Goal: Check status: Check status

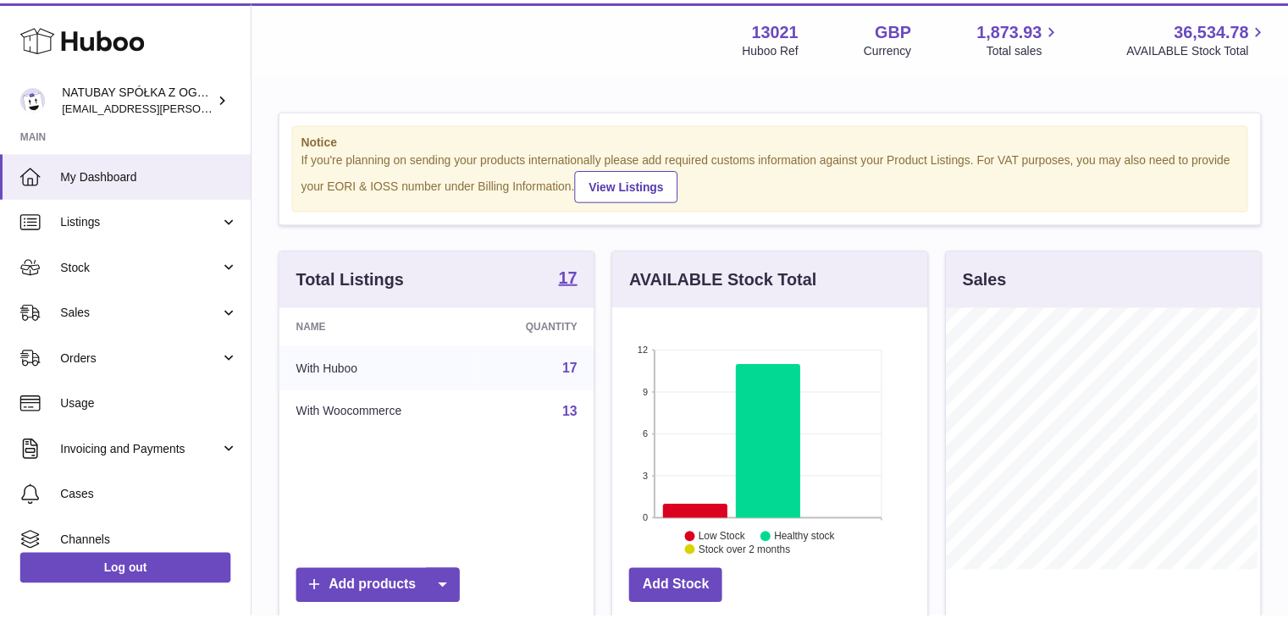
scroll to position [264, 318]
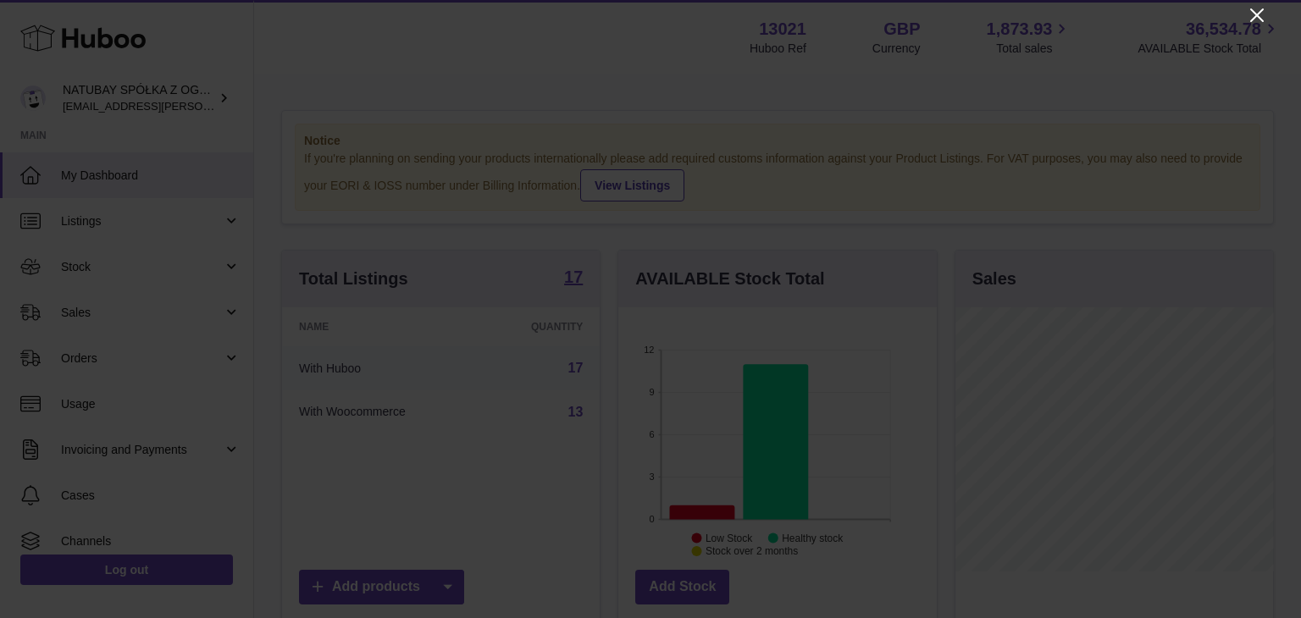
click at [1257, 10] on icon "Close" at bounding box center [1256, 15] width 20 height 20
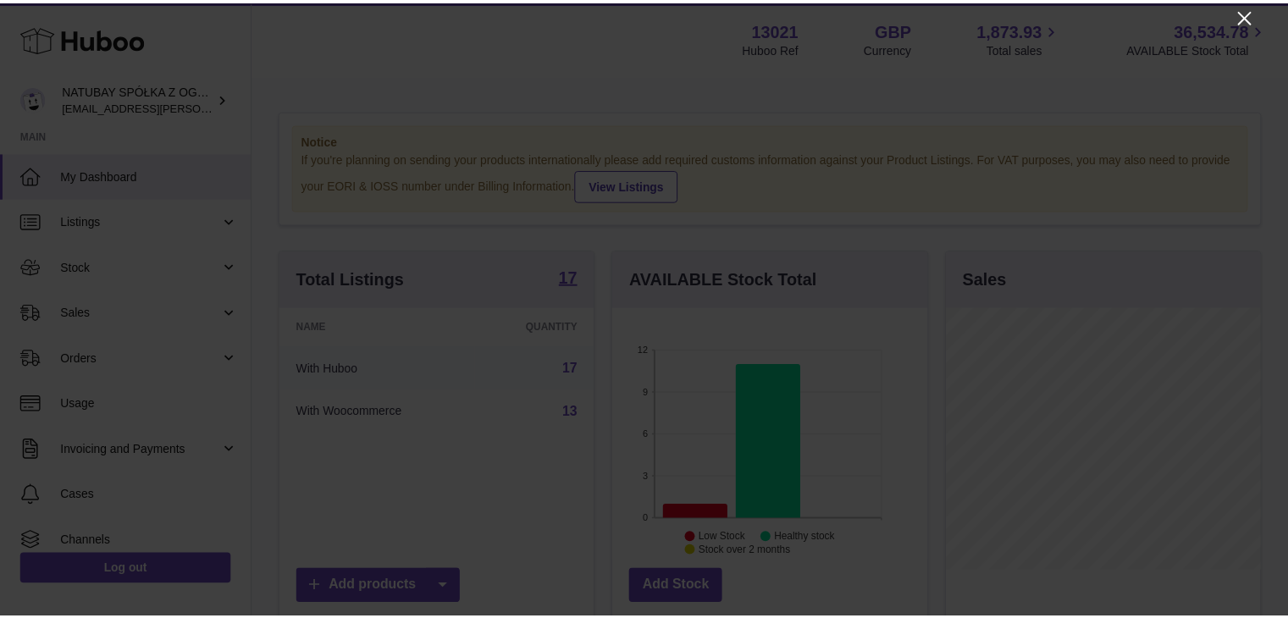
scroll to position [846481, 846431]
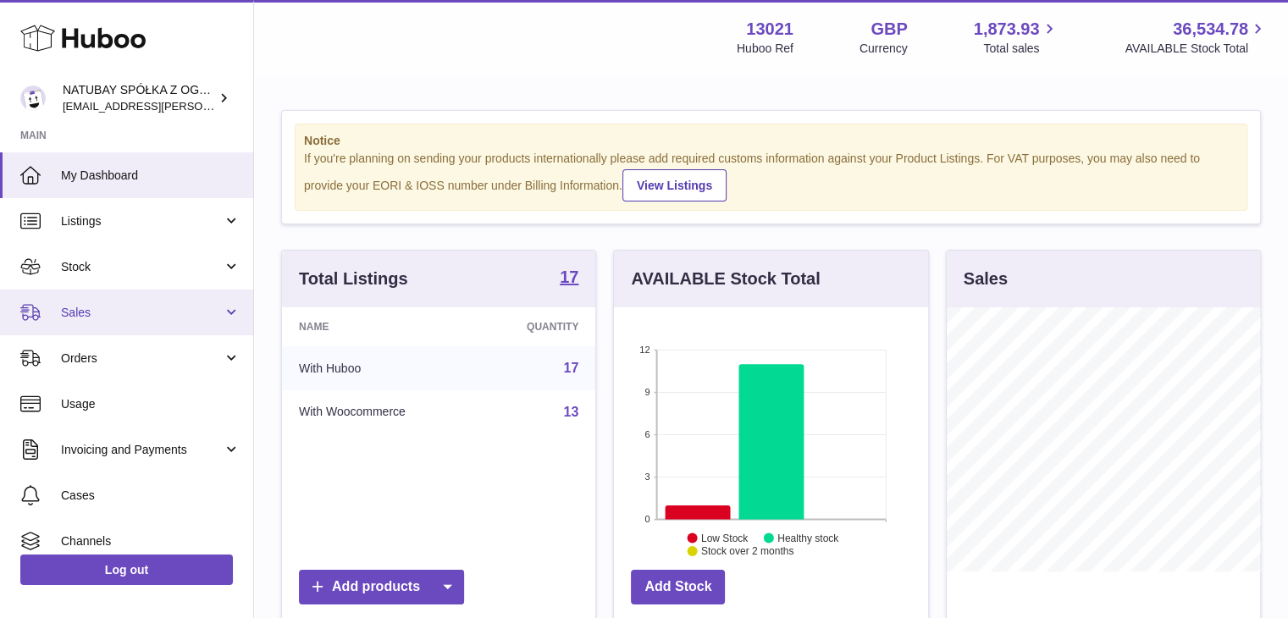
click at [128, 329] on link "Sales" at bounding box center [126, 313] width 253 height 46
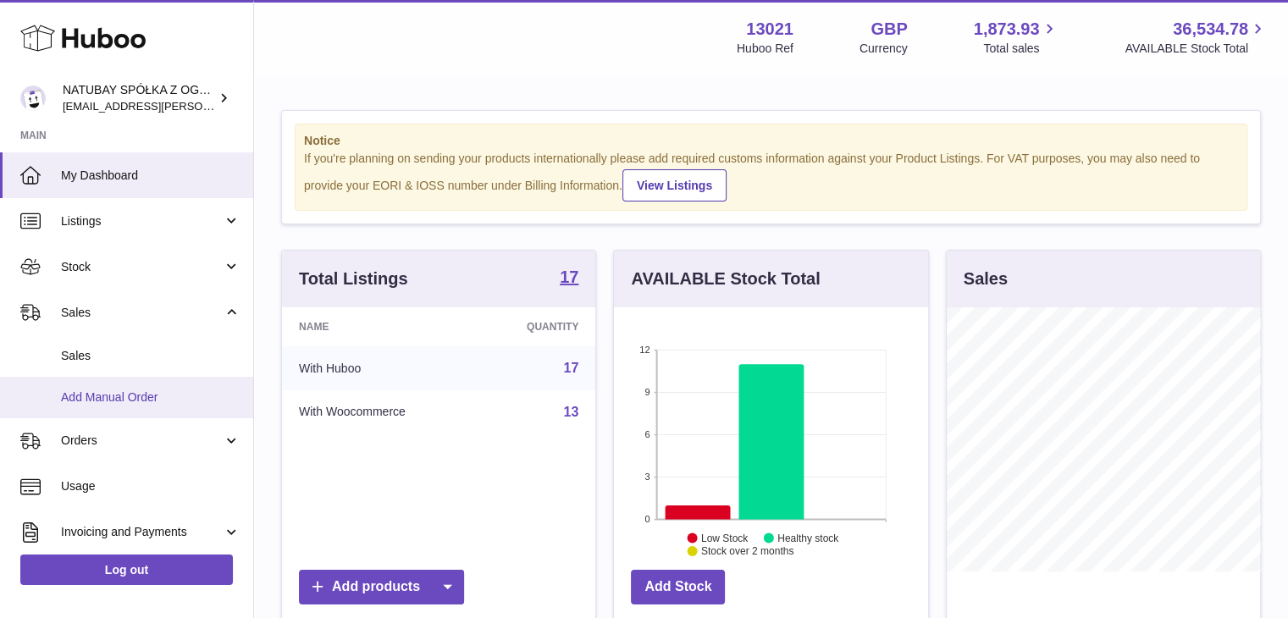
click at [127, 397] on span "Add Manual Order" at bounding box center [151, 398] width 180 height 16
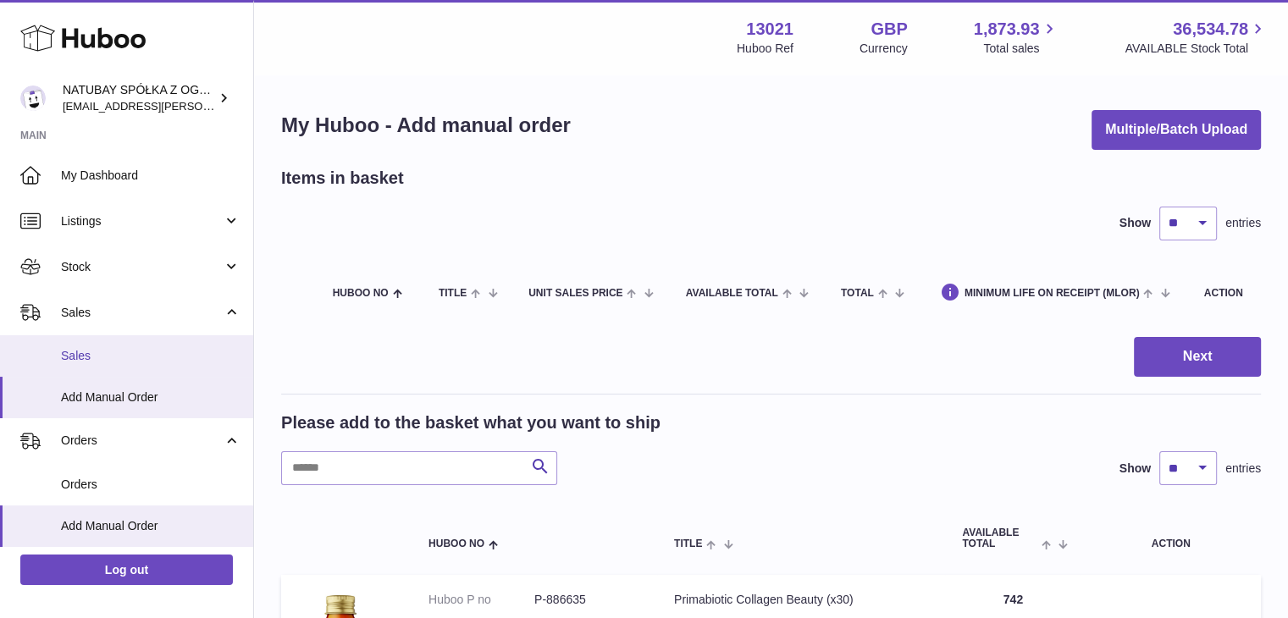
click at [119, 363] on link "Sales" at bounding box center [126, 355] width 253 height 41
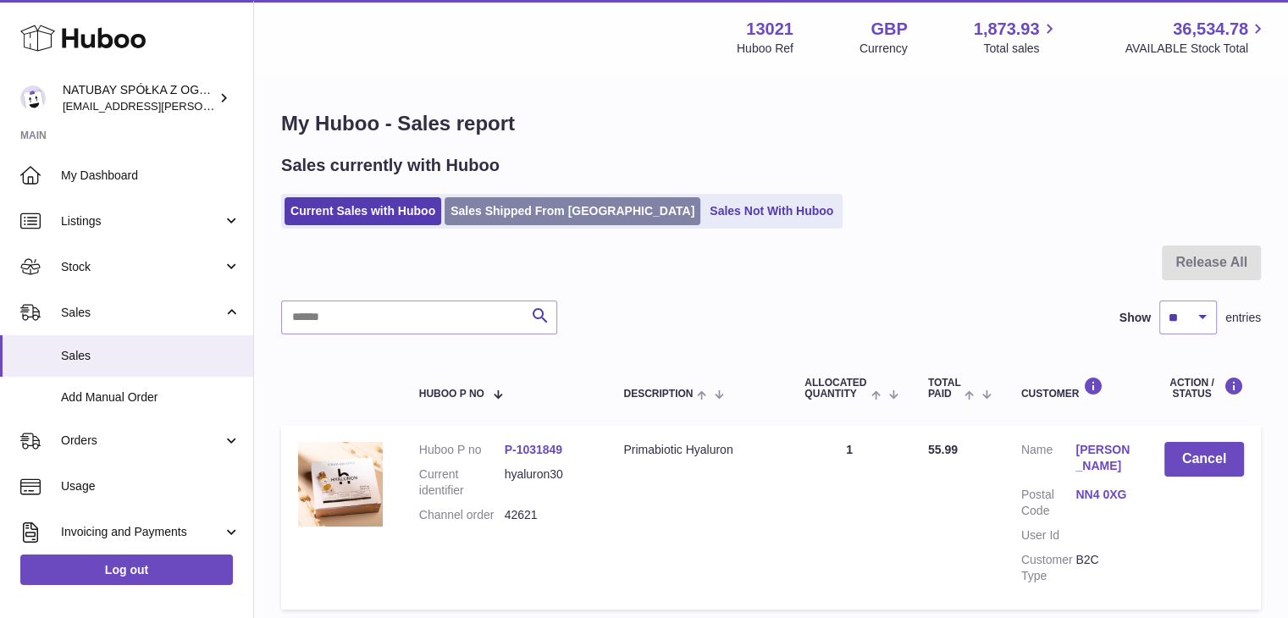
click at [504, 207] on link "Sales Shipped From [GEOGRAPHIC_DATA]" at bounding box center [573, 211] width 256 height 28
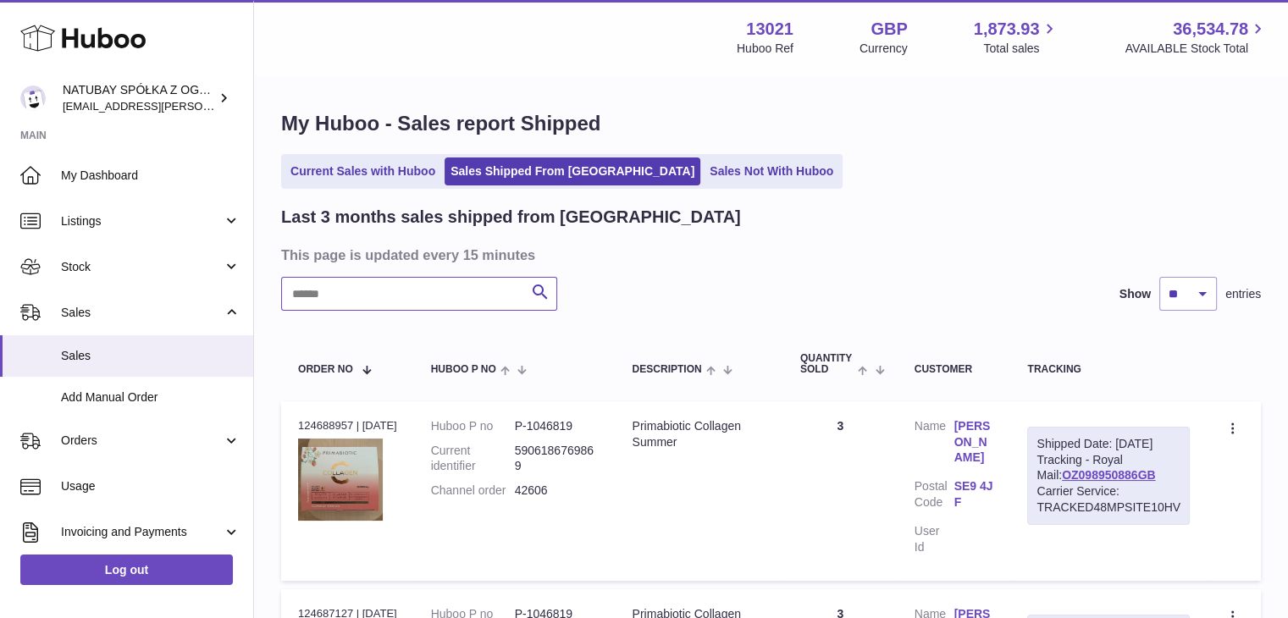
click at [385, 301] on input "text" at bounding box center [419, 294] width 276 height 34
paste input "**********"
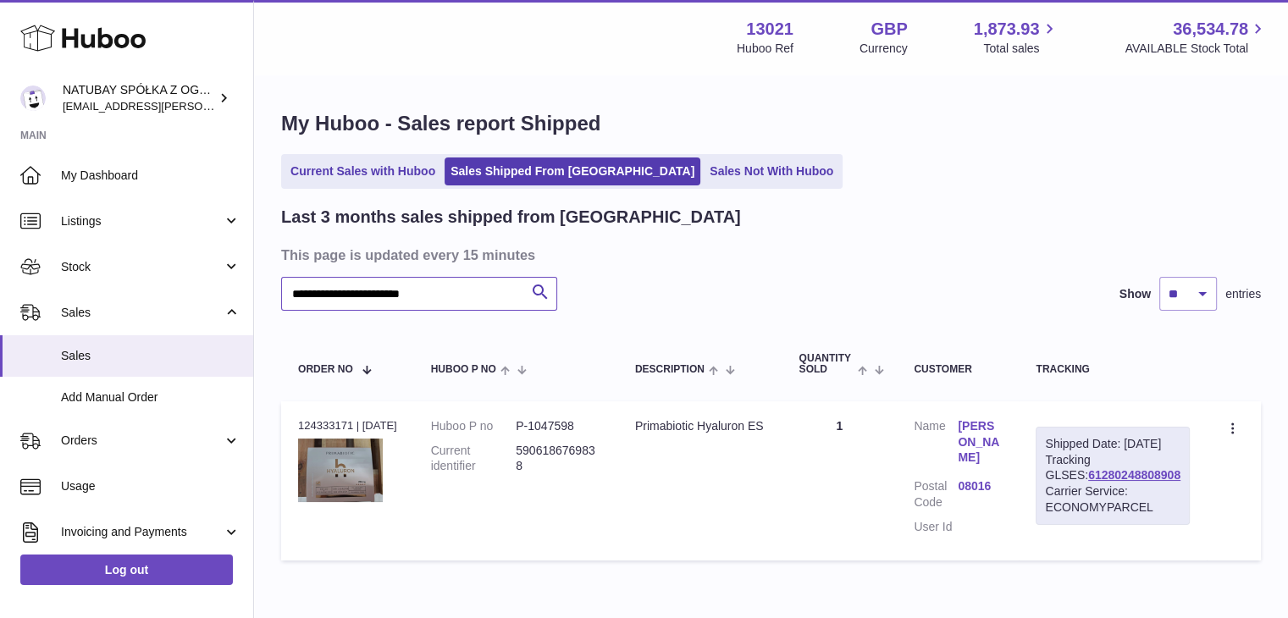
scroll to position [43, 0]
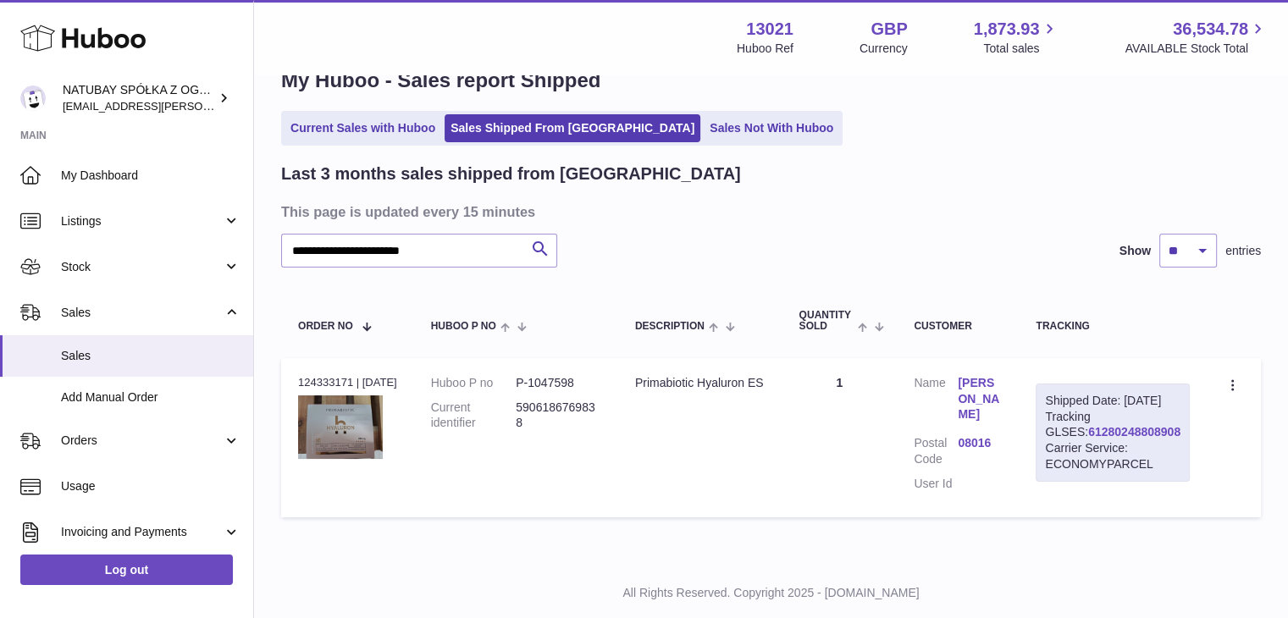
click at [1120, 439] on link "61280248808908" at bounding box center [1134, 432] width 92 height 14
drag, startPoint x: 453, startPoint y: 248, endPoint x: 220, endPoint y: 240, distance: 233.0
click at [220, 240] on div "Huboo NATUBAY SPÓŁKA Z OGRANICZONĄ ODPOWIEDZIALNOŚCIĄ [EMAIL_ADDRESS][PERSON_NA…" at bounding box center [644, 308] width 1288 height 703
paste input "text"
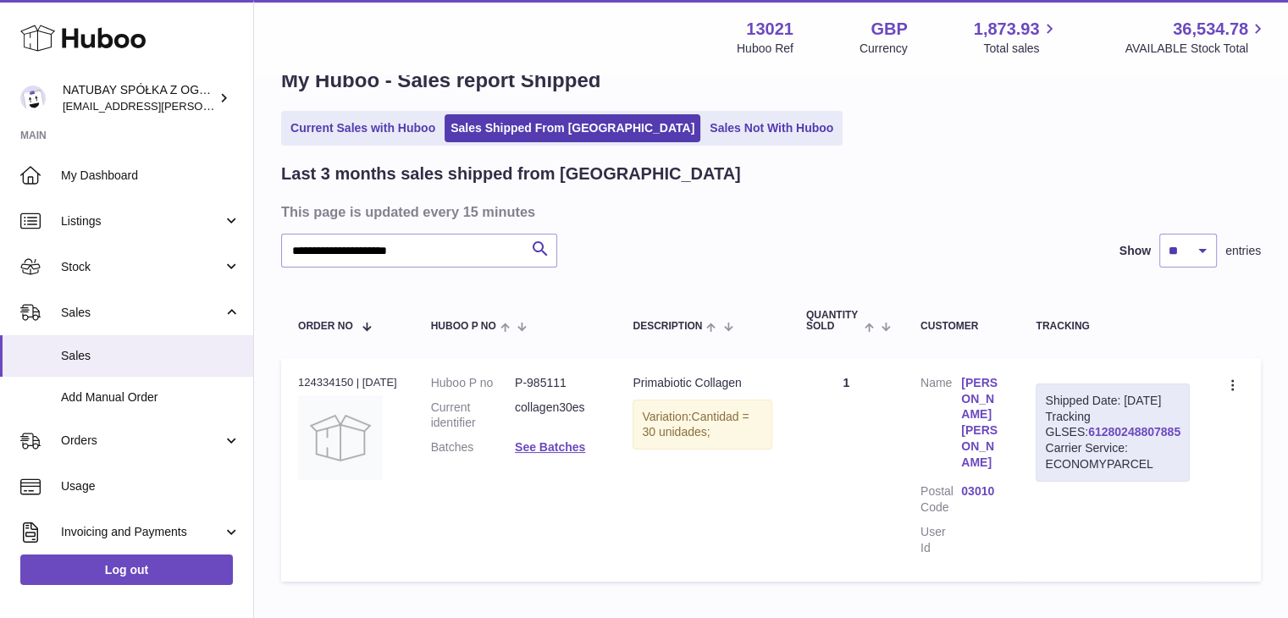
click at [1108, 439] on link "61280248807885" at bounding box center [1134, 432] width 92 height 14
drag, startPoint x: 363, startPoint y: 251, endPoint x: 202, endPoint y: 240, distance: 161.3
click at [202, 240] on div "Huboo NATUBAY SPÓŁKA Z OGRANICZONĄ ODPOWIEDZIALNOŚCIĄ [EMAIL_ADDRESS][PERSON_NA…" at bounding box center [644, 340] width 1288 height 766
paste input "text"
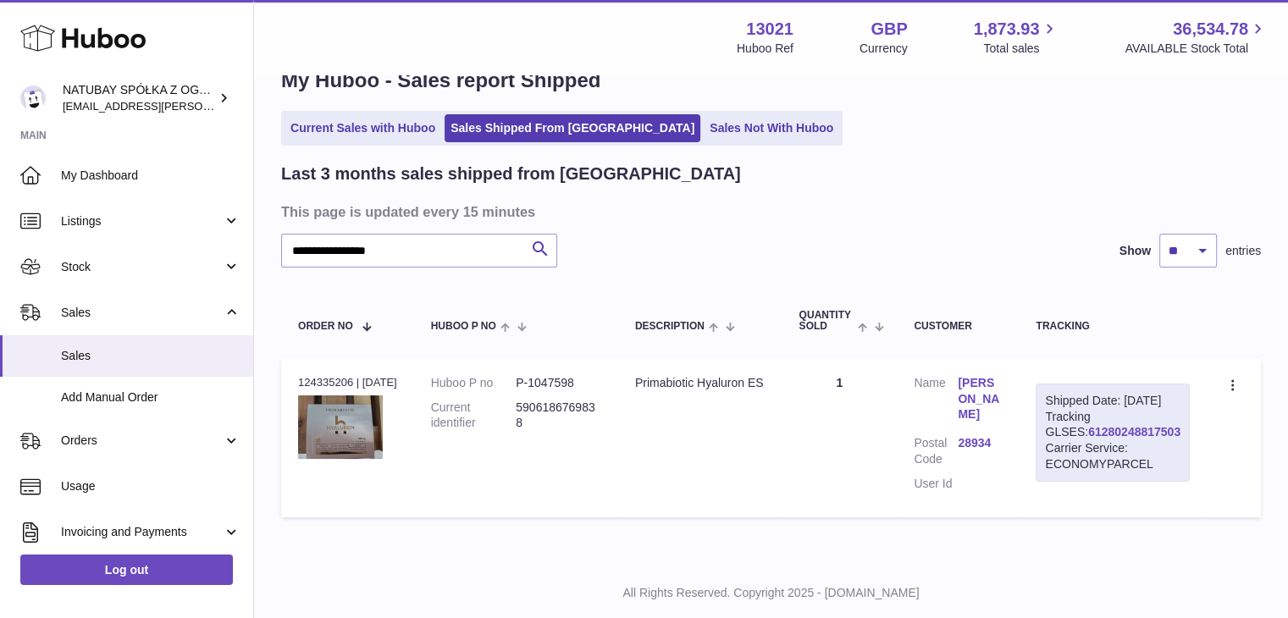
click at [1096, 439] on link "61280248817503" at bounding box center [1134, 432] width 92 height 14
click at [459, 255] on input "**********" at bounding box center [419, 251] width 276 height 34
click at [1135, 439] on link "61280248817503" at bounding box center [1134, 432] width 92 height 14
drag, startPoint x: 520, startPoint y: 406, endPoint x: 610, endPoint y: 406, distance: 89.8
click at [610, 406] on td "Huboo P no P-1047598 Current identifier 5906186769838" at bounding box center [516, 437] width 204 height 159
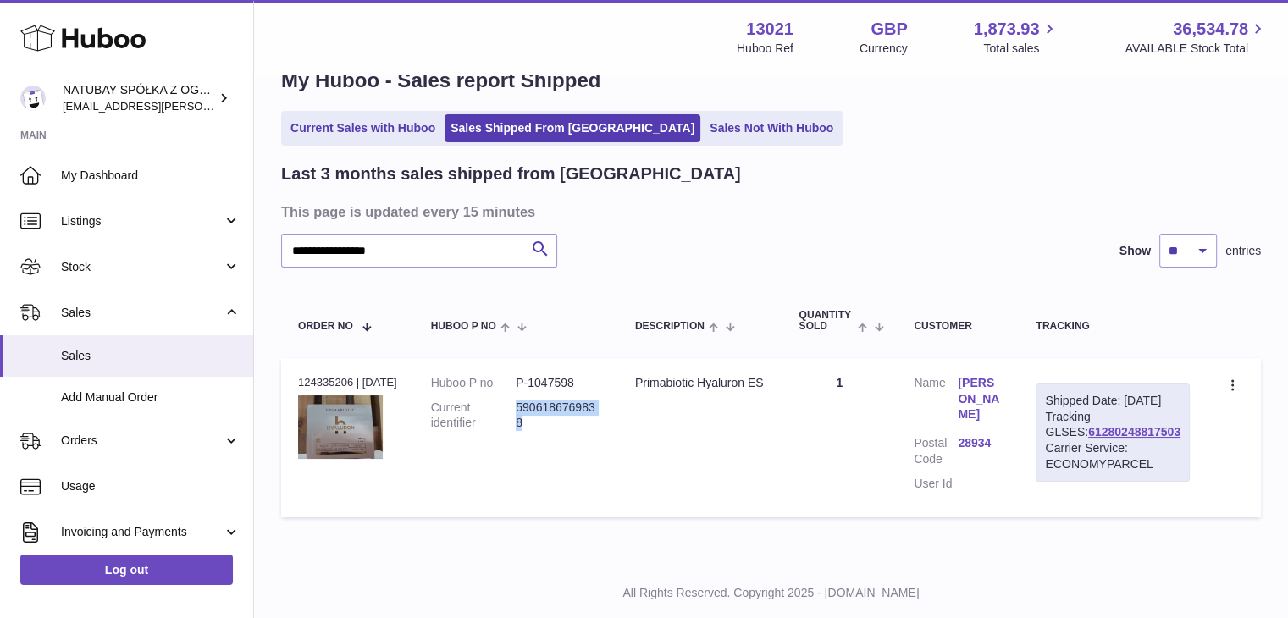
copy dd "5906186769838"
click at [958, 444] on dt "Postal Code" at bounding box center [936, 451] width 44 height 32
click at [1116, 439] on div "Shipped Date: [DATE] Tracking GLSES: 61280248817503 Carrier Service: ECONOMYPAR…" at bounding box center [1113, 433] width 154 height 98
click at [1111, 439] on link "61280248817503" at bounding box center [1134, 432] width 92 height 14
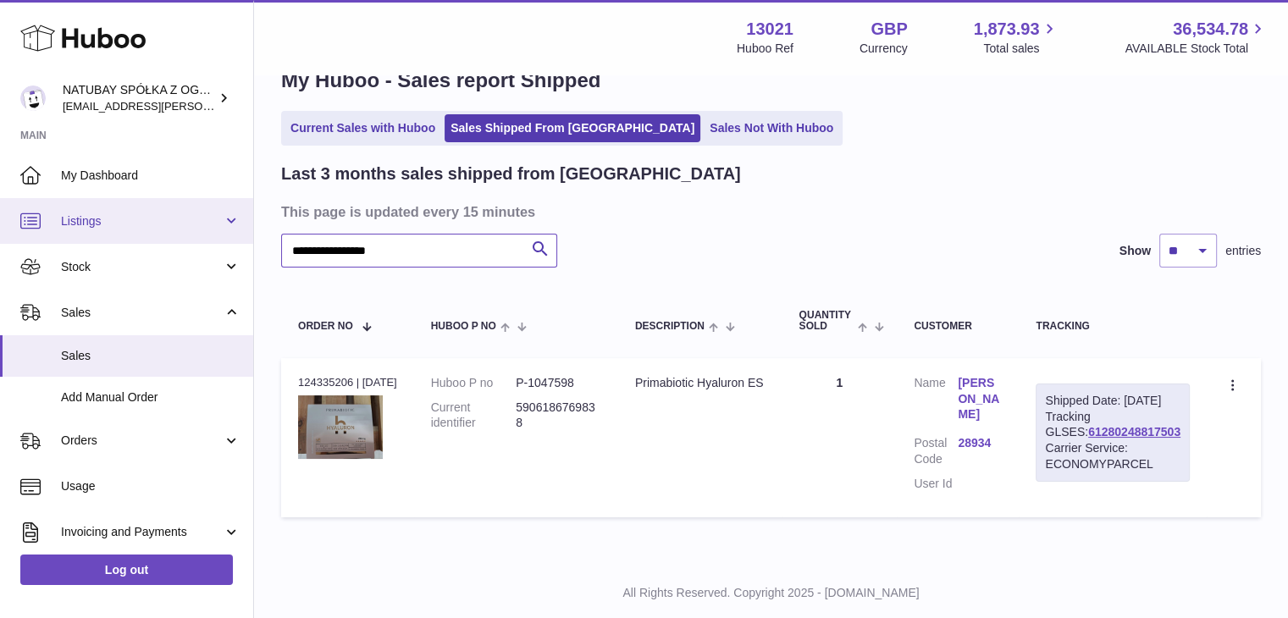
drag, startPoint x: 414, startPoint y: 243, endPoint x: 164, endPoint y: 220, distance: 250.8
click at [164, 220] on div "Huboo NATUBAY SPÓŁKA Z OGRANICZONĄ ODPOWIEDZIALNOŚCIĄ [EMAIL_ADDRESS][PERSON_NA…" at bounding box center [644, 308] width 1288 height 703
paste input "text"
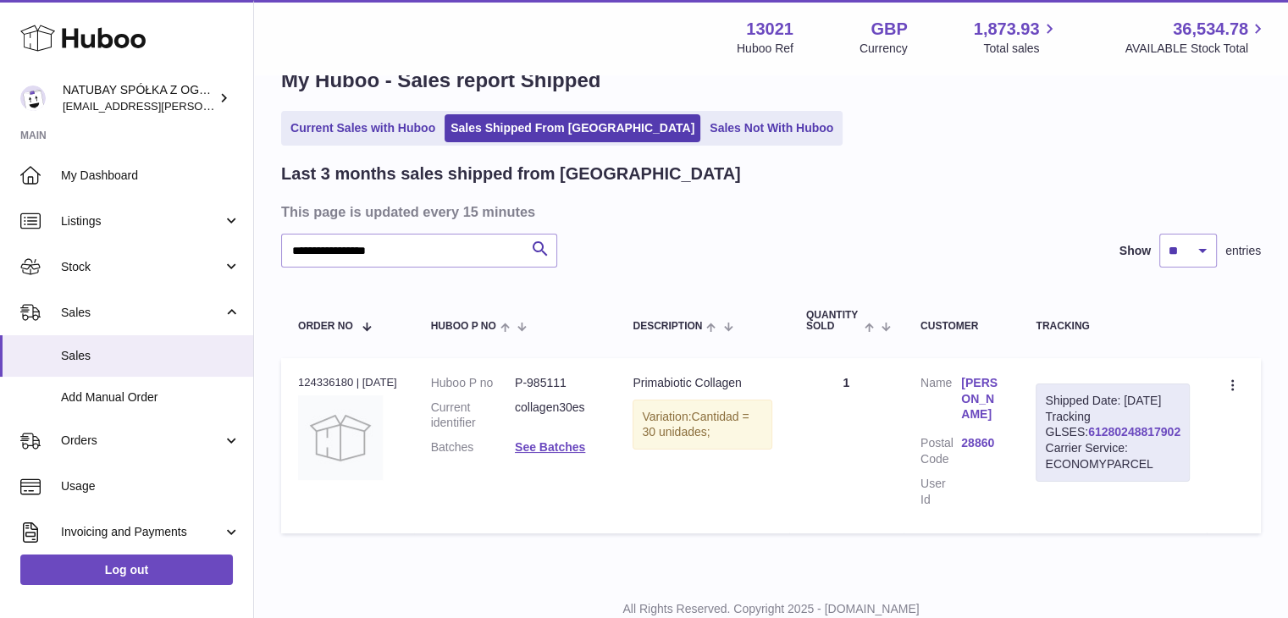
click at [1101, 439] on link "61280248817902" at bounding box center [1134, 432] width 92 height 14
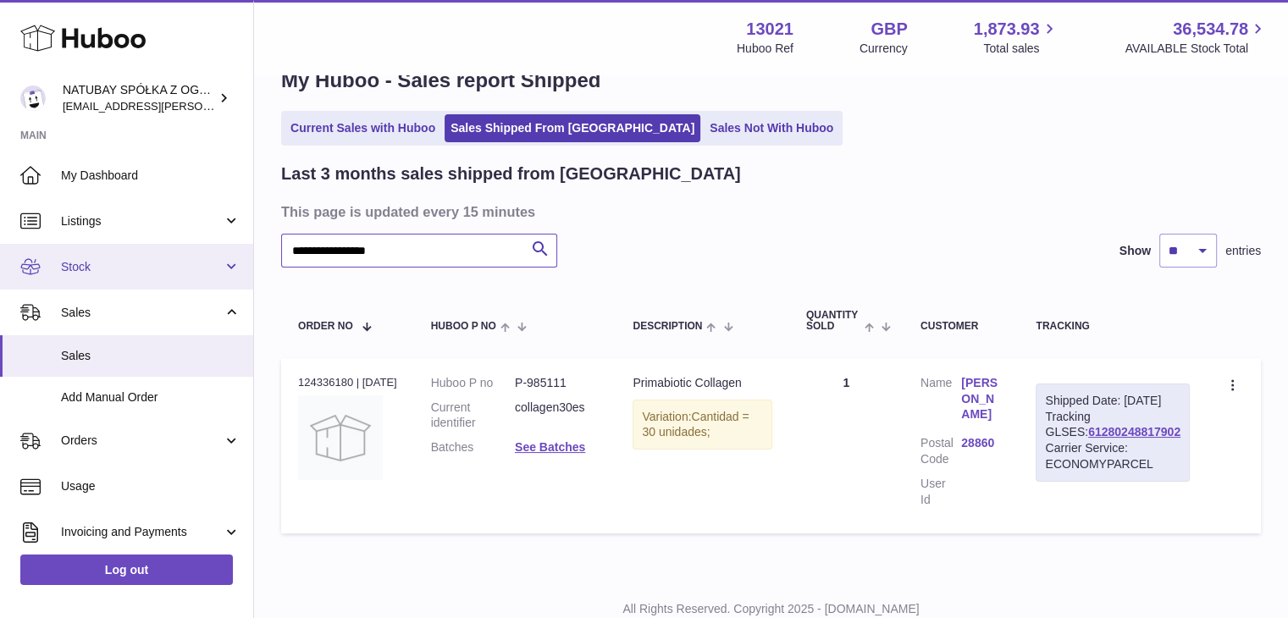
drag, startPoint x: 440, startPoint y: 263, endPoint x: 210, endPoint y: 257, distance: 230.4
click at [211, 258] on div "Huboo NATUBAY SPÓŁKA Z OGRANICZONĄ ODPOWIEDZIALNOŚCIĄ [EMAIL_ADDRESS][PERSON_NA…" at bounding box center [644, 316] width 1288 height 719
paste input "***"
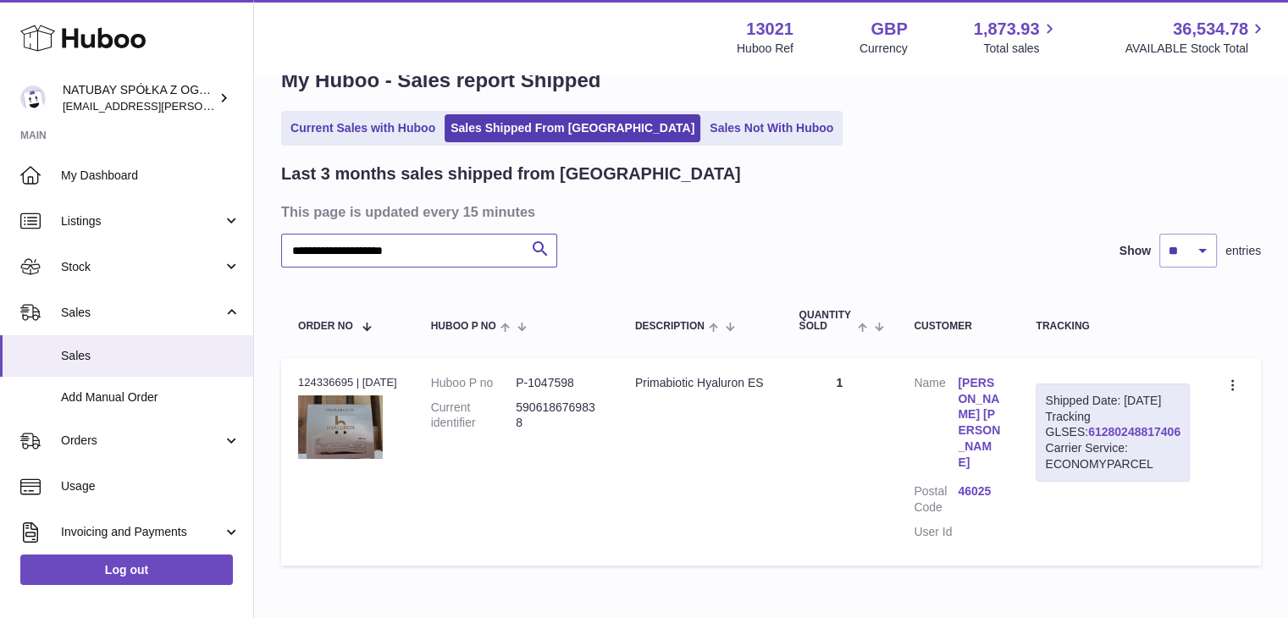
type input "**********"
click at [1150, 439] on link "61280248817406" at bounding box center [1134, 432] width 92 height 14
